Goal: Task Accomplishment & Management: Manage account settings

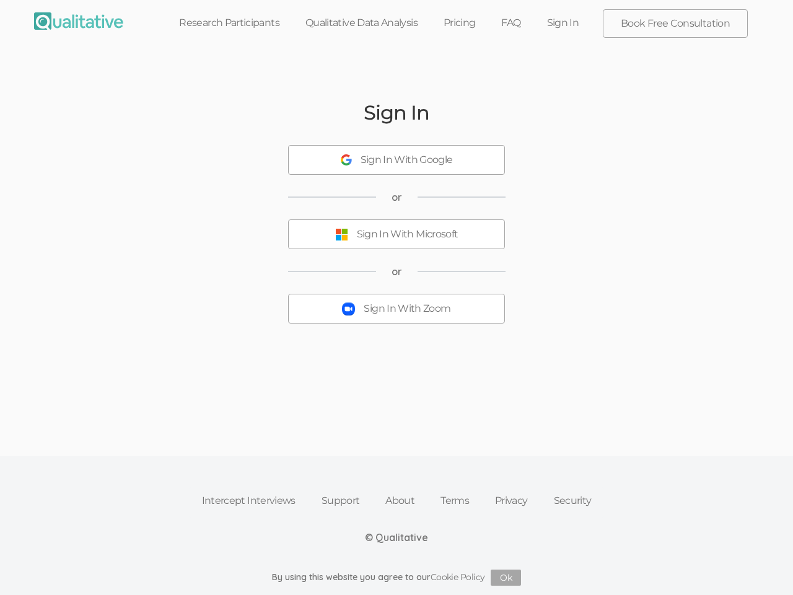
click at [396, 297] on button "Sign In With Zoom" at bounding box center [396, 309] width 217 height 30
click at [396, 160] on div "Sign In With Google" at bounding box center [406, 160] width 92 height 14
click at [396, 234] on div "Sign In With Microsoft" at bounding box center [408, 234] width 102 height 14
click at [396, 308] on div "Sign In With Zoom" at bounding box center [407, 309] width 87 height 14
click at [506, 577] on button "Ok" at bounding box center [506, 577] width 30 height 16
